Goal: Task Accomplishment & Management: Use online tool/utility

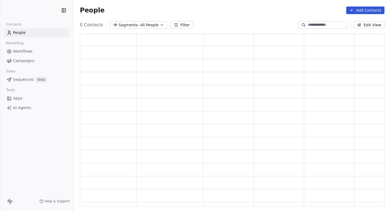
scroll to position [173, 304]
drag, startPoint x: 77, startPoint y: 23, endPoint x: 98, endPoint y: 23, distance: 20.6
click at [98, 23] on div "Segments: All People Filter Edit View" at bounding box center [231, 25] width 317 height 9
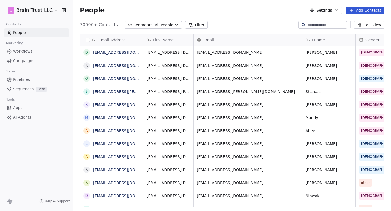
scroll to position [186, 317]
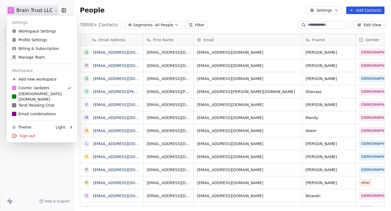
click at [41, 11] on html "C Brain Trust LLC Contacts People Marketing Workflows Campaigns Sales Pipelines…" at bounding box center [195, 105] width 391 height 211
click at [44, 193] on html "C Brain Trust LLC Contacts People Marketing Workflows Campaigns Sales Pipelines…" at bounding box center [195, 105] width 391 height 211
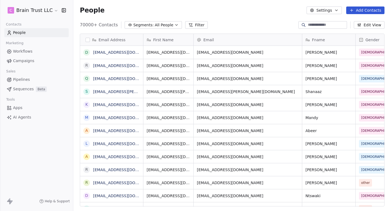
click at [26, 104] on link "Apps" at bounding box center [36, 107] width 64 height 9
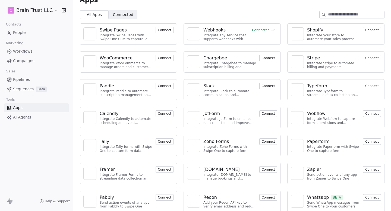
scroll to position [15, 0]
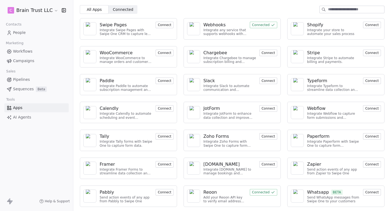
click at [191, 200] on div at bounding box center [193, 196] width 13 height 13
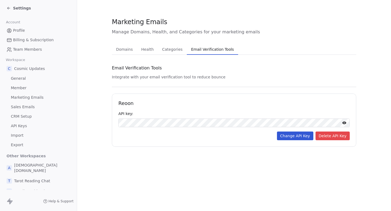
click at [14, 5] on div "Settings" at bounding box center [40, 8] width 66 height 8
click at [8, 8] on icon at bounding box center [9, 8] width 4 height 4
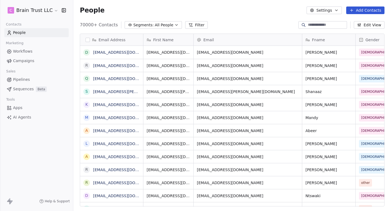
scroll to position [186, 317]
click at [20, 62] on span "Campaigns" at bounding box center [23, 61] width 21 height 6
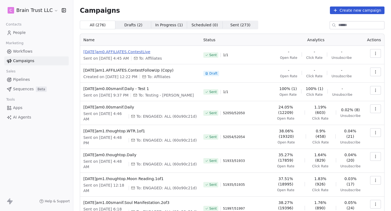
click at [114, 50] on span "2025.09.08.am0.AFFILIATES.ContestLive" at bounding box center [139, 51] width 113 height 5
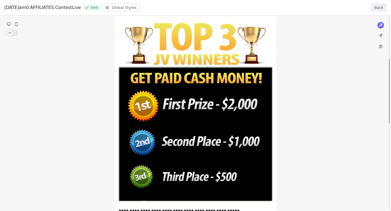
scroll to position [171, 0]
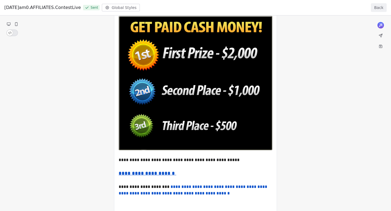
click at [146, 162] on div "**********" at bounding box center [195, 126] width 391 height 565
click at [155, 160] on div "**********" at bounding box center [195, 126] width 391 height 565
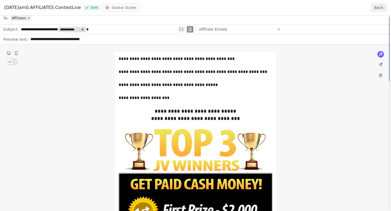
scroll to position [0, 0]
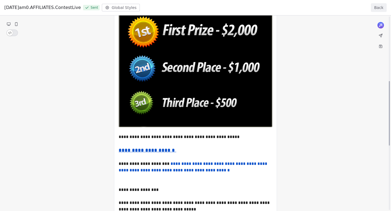
scroll to position [236, 0]
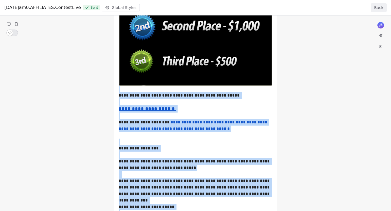
drag, startPoint x: 119, startPoint y: 96, endPoint x: 261, endPoint y: 97, distance: 142.4
click at [262, 97] on div "**********" at bounding box center [195, 62] width 391 height 565
click at [261, 97] on div "**********" at bounding box center [195, 62] width 391 height 565
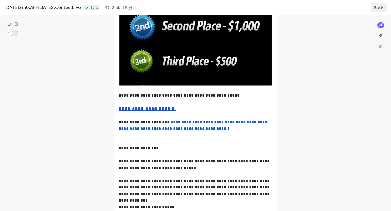
scroll to position [245, 0]
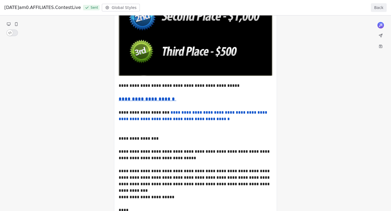
click at [161, 99] on div "**********" at bounding box center [195, 52] width 391 height 565
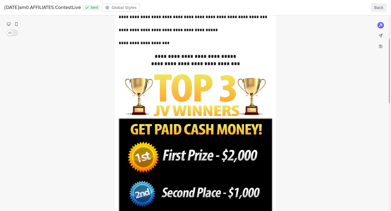
scroll to position [0, 0]
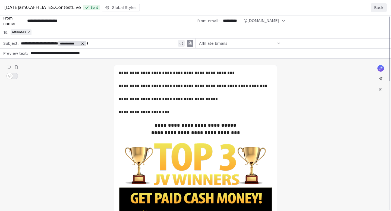
click at [379, 9] on button "Back" at bounding box center [378, 7] width 16 height 9
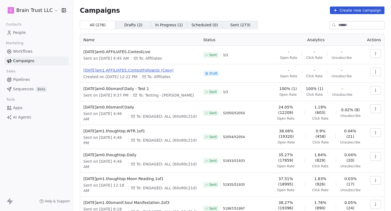
click at [130, 71] on span "2025.09.04.am1.AFFILIATES.ContestFollowUp (Copy)" at bounding box center [139, 70] width 113 height 5
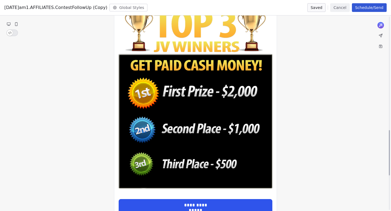
scroll to position [621, 0]
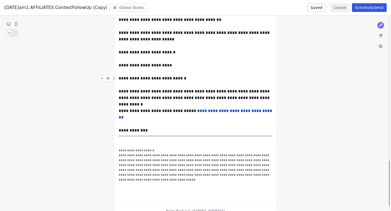
click at [339, 9] on button "Cancel" at bounding box center [339, 7] width 19 height 9
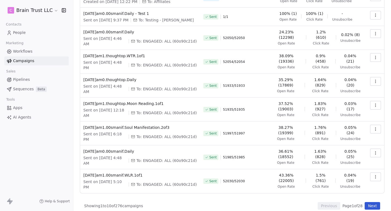
scroll to position [80, 0]
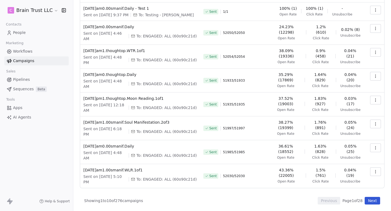
click at [371, 170] on button "button" at bounding box center [375, 171] width 11 height 9
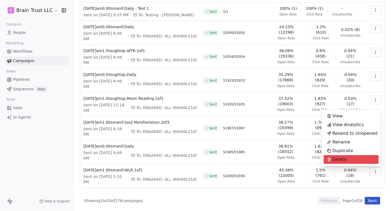
click at [277, 189] on html "C Brain Trust LLC Contacts People Marketing Workflows Campaigns Sales Pipelines…" at bounding box center [195, 105] width 391 height 211
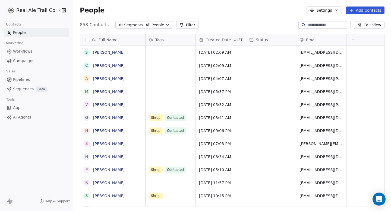
scroll to position [186, 317]
